Goal: Transaction & Acquisition: Purchase product/service

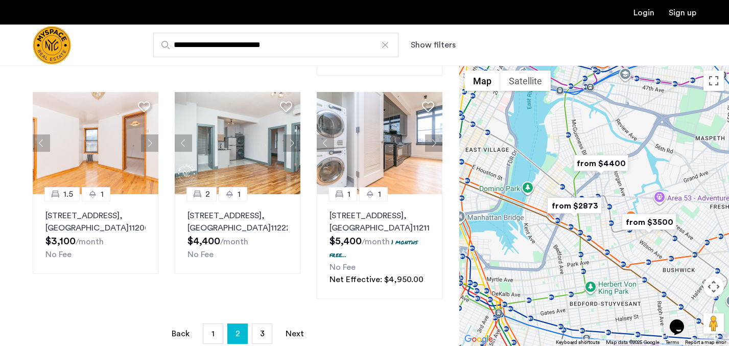
scroll to position [688, 0]
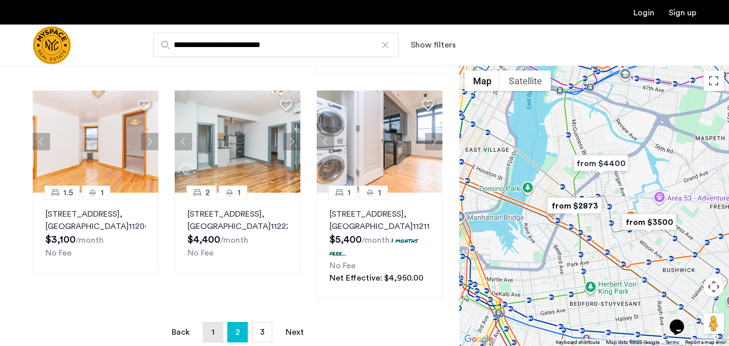
click at [208, 322] on link "page 1" at bounding box center [212, 331] width 19 height 19
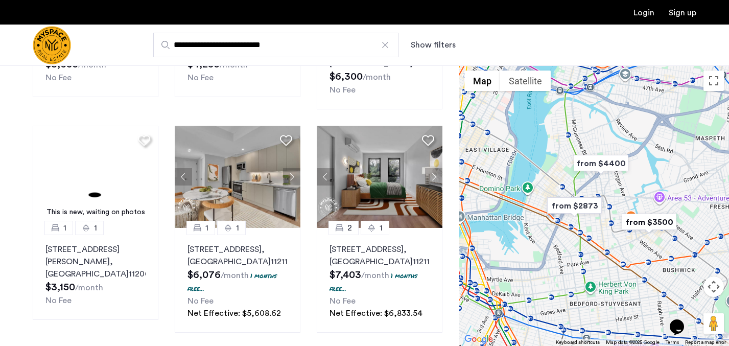
scroll to position [223, 0]
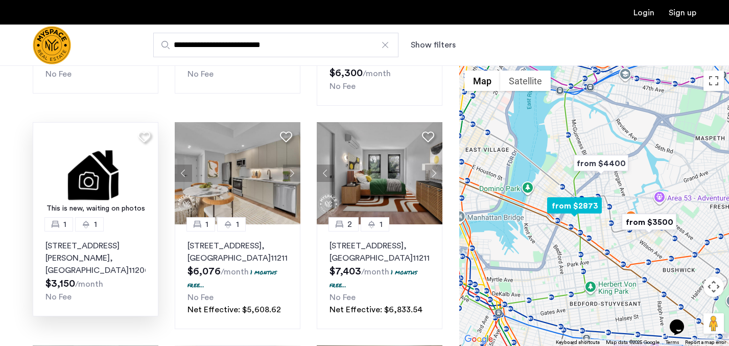
click at [97, 174] on img at bounding box center [96, 173] width 126 height 102
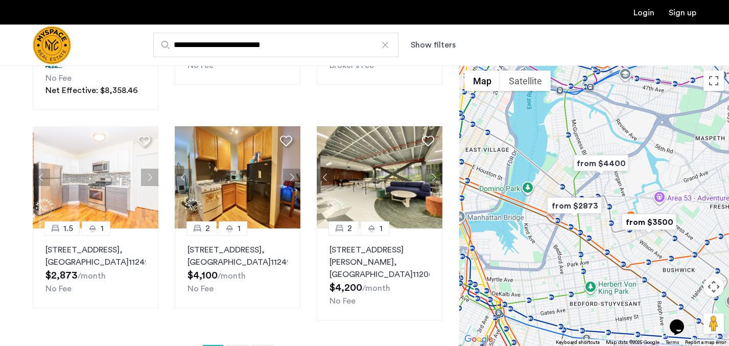
scroll to position [674, 0]
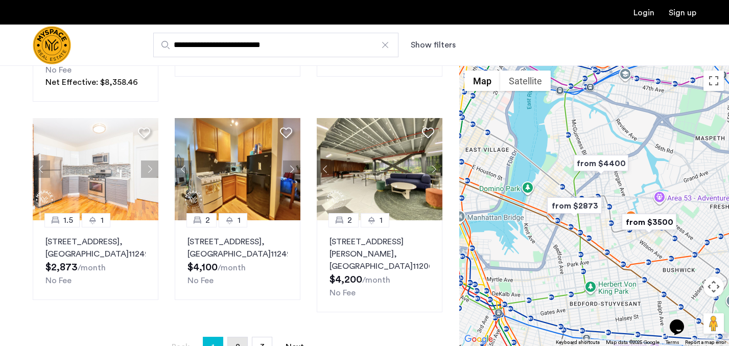
click at [240, 337] on link "page 2" at bounding box center [237, 346] width 19 height 19
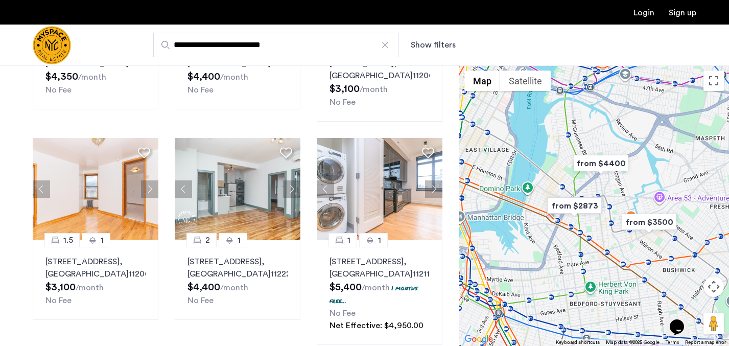
scroll to position [691, 0]
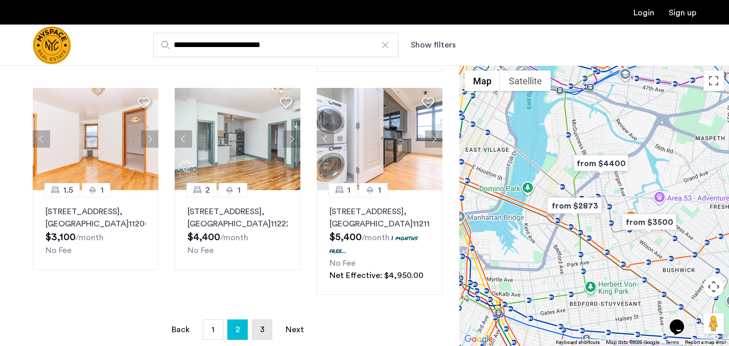
click at [260, 325] on span "3" at bounding box center [262, 329] width 5 height 8
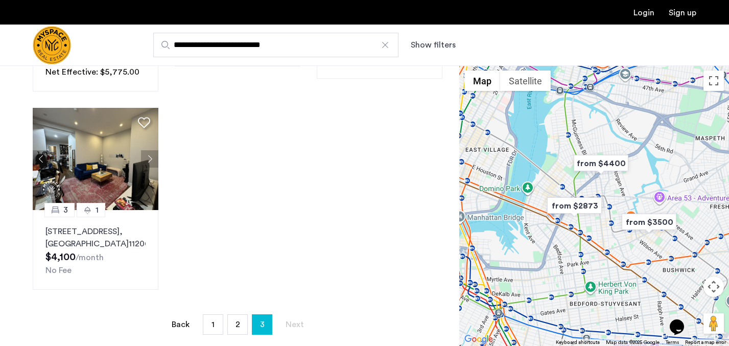
scroll to position [269, 0]
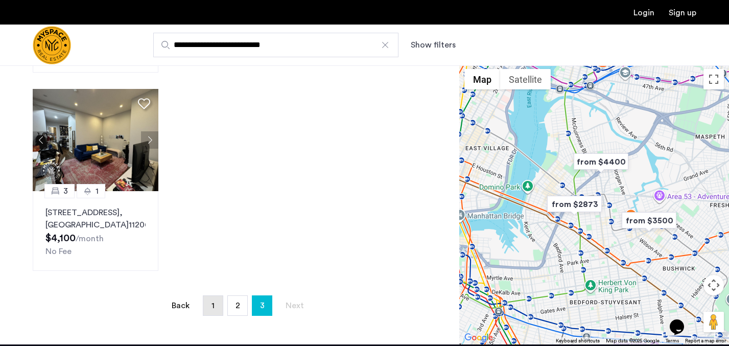
click at [212, 309] on span "1" at bounding box center [212, 305] width 3 height 8
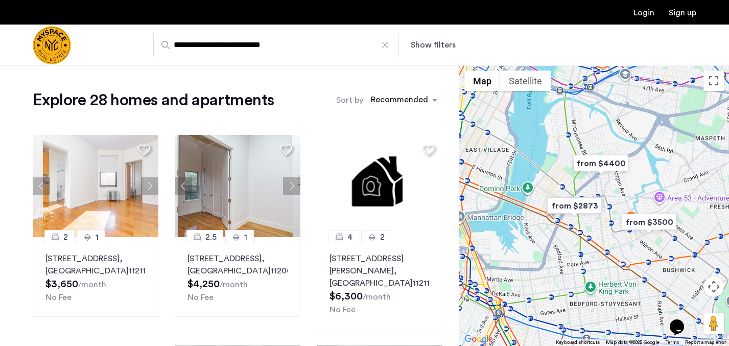
click at [385, 45] on div at bounding box center [385, 45] width 10 height 10
click at [385, 45] on input "**********" at bounding box center [275, 45] width 245 height 25
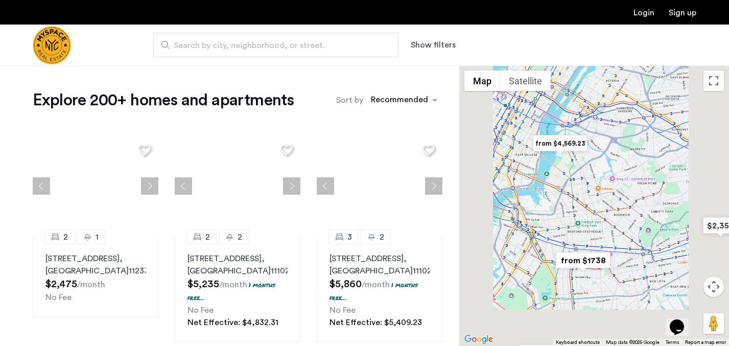
click at [298, 49] on span "Search by city, neighborhood, or street." at bounding box center [272, 45] width 196 height 12
click at [298, 49] on input "Search by city, neighborhood, or street." at bounding box center [275, 45] width 245 height 25
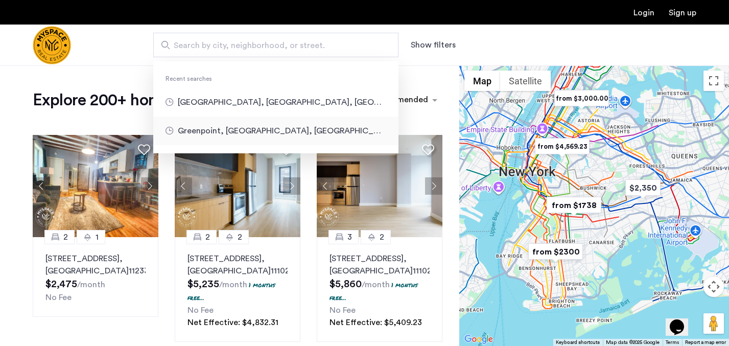
type input "**********"
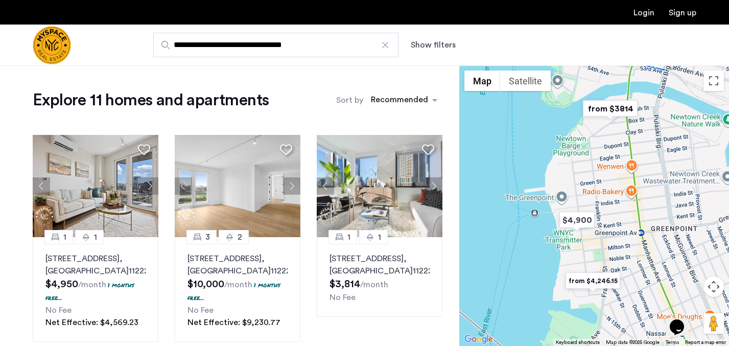
click at [388, 47] on div at bounding box center [385, 45] width 10 height 10
click at [388, 47] on input "**********" at bounding box center [275, 45] width 245 height 25
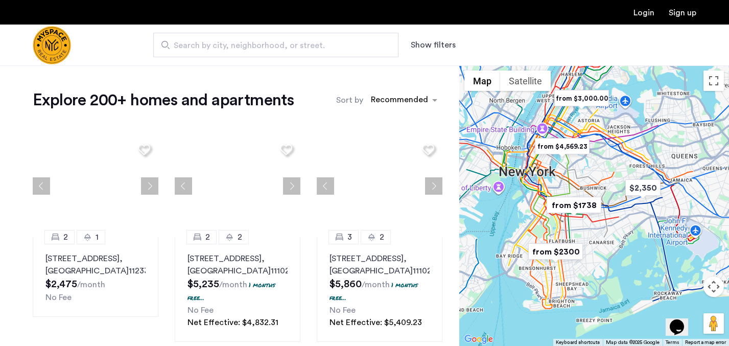
click at [319, 47] on span "Search by city, neighborhood, or street." at bounding box center [272, 45] width 196 height 12
click at [319, 47] on input "Search by city, neighborhood, or street." at bounding box center [275, 45] width 245 height 25
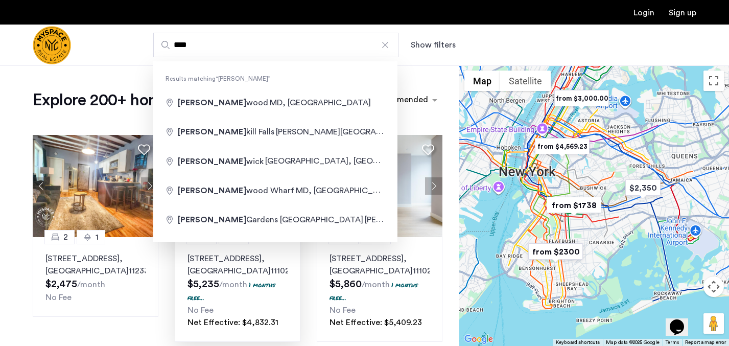
type input "**********"
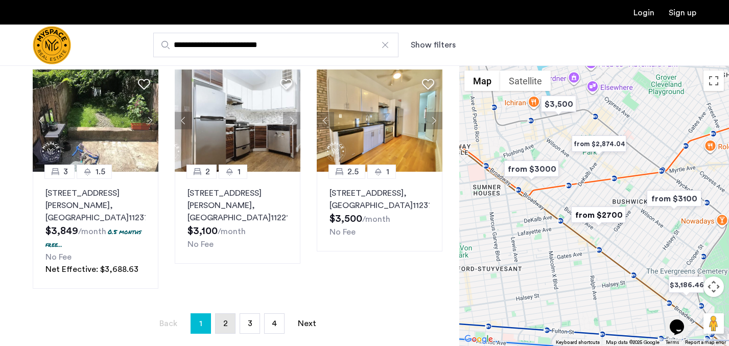
scroll to position [737, 0]
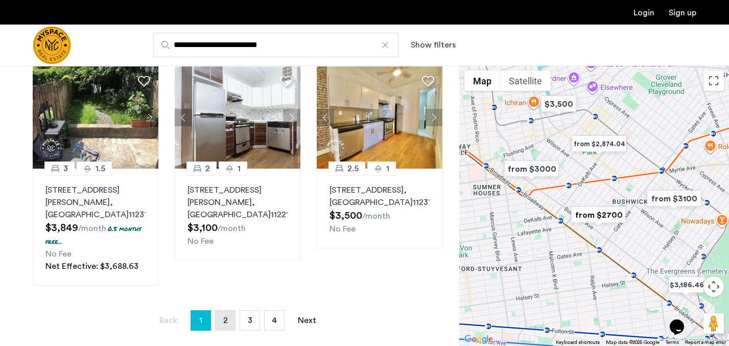
click at [223, 316] on span "2" at bounding box center [225, 320] width 5 height 8
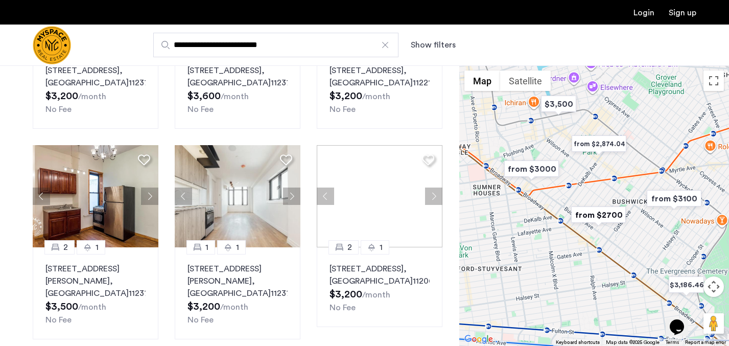
scroll to position [224, 0]
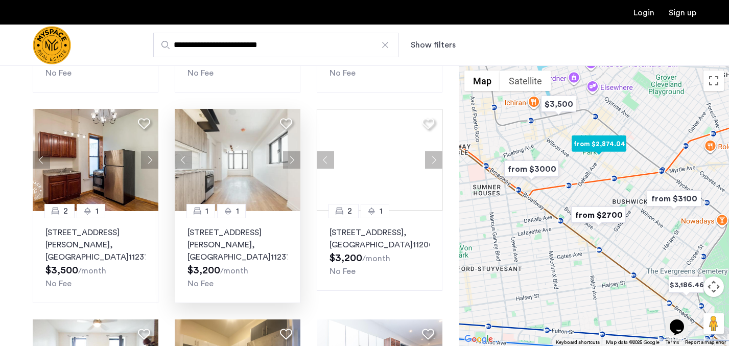
click at [290, 161] on button "Next apartment" at bounding box center [291, 159] width 17 height 17
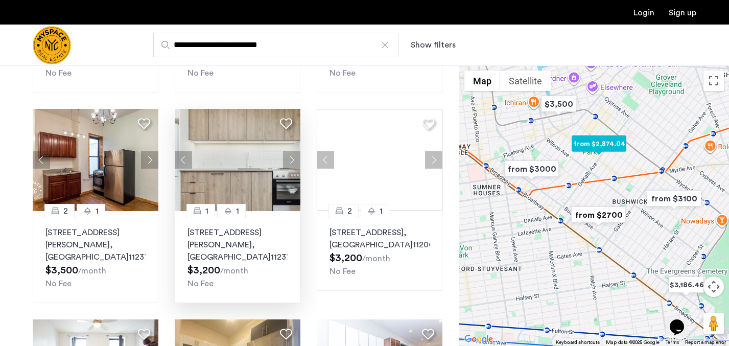
click at [290, 161] on button "Next apartment" at bounding box center [291, 159] width 17 height 17
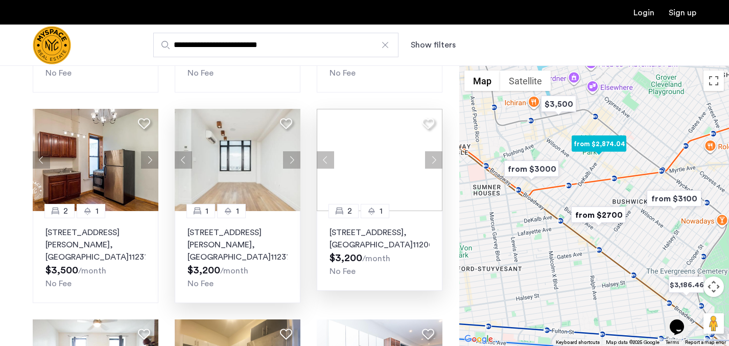
click at [431, 162] on button "Next apartment" at bounding box center [433, 159] width 17 height 17
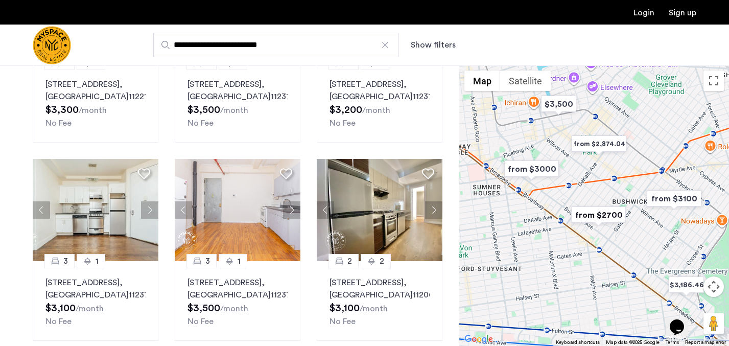
scroll to position [620, 0]
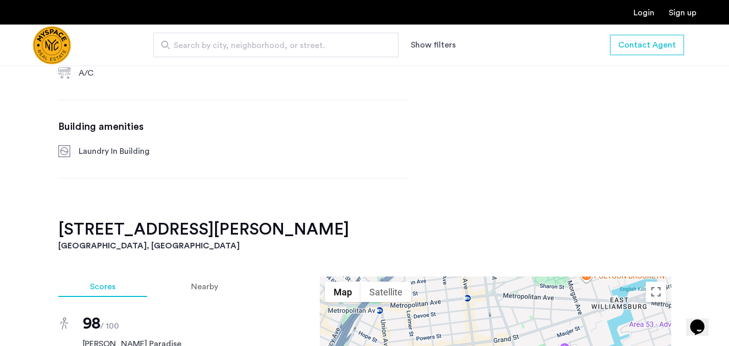
scroll to position [466, 0]
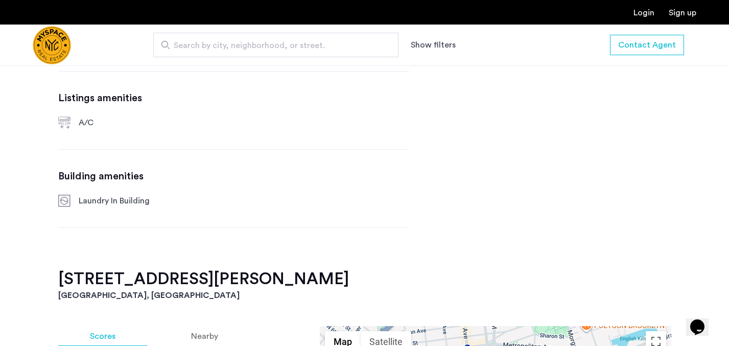
click at [142, 266] on div "197 Johnson Ave, Unit 4A Brooklyn, NY , 11206 $3,150 Monthly rent 1 Bedrooms 1 …" at bounding box center [233, 87] width 351 height 363
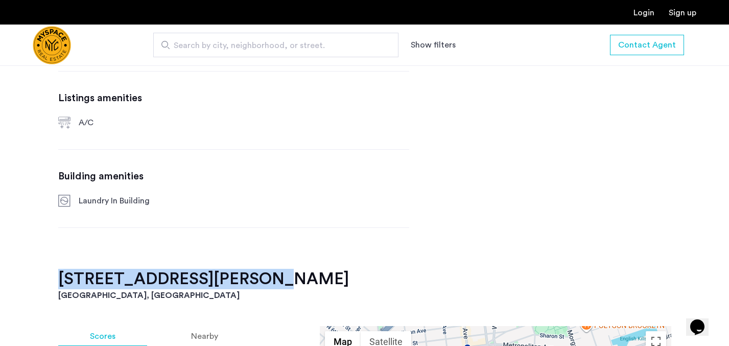
drag, startPoint x: 60, startPoint y: 277, endPoint x: 284, endPoint y: 277, distance: 224.2
click at [284, 277] on h2 "197 Johnson Ave, Unit 4A" at bounding box center [364, 279] width 613 height 20
copy h2 "197 Johnson Ave, Unit 4A"
